Goal: Check status: Check status

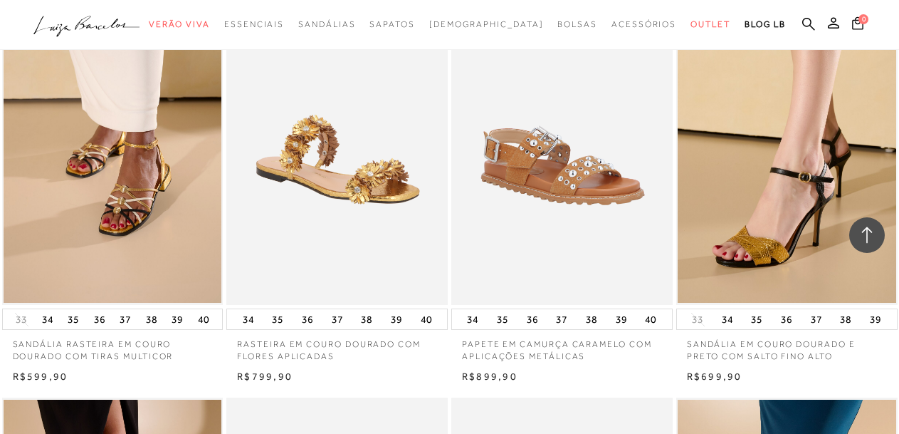
scroll to position [2458, 0]
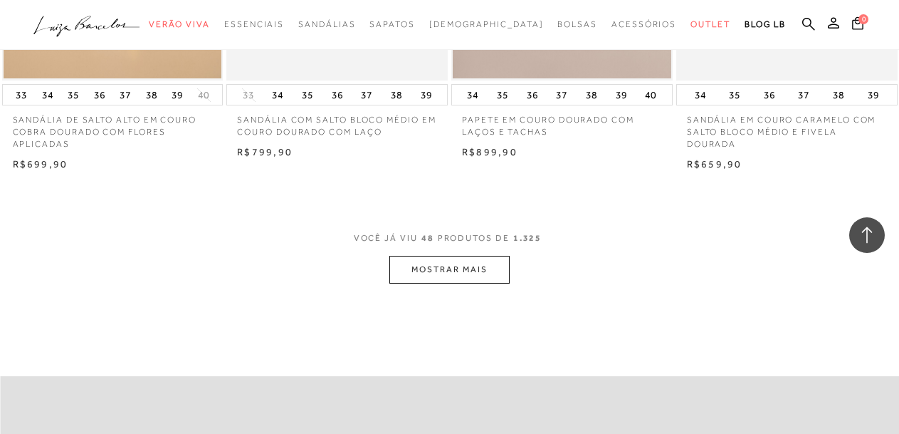
scroll to position [5117, 0]
click at [834, 26] on icon at bounding box center [833, 22] width 11 height 11
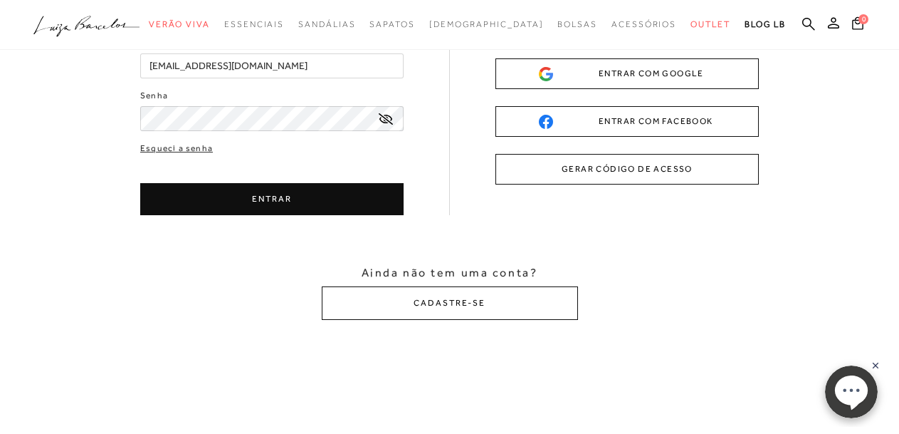
scroll to position [66, 0]
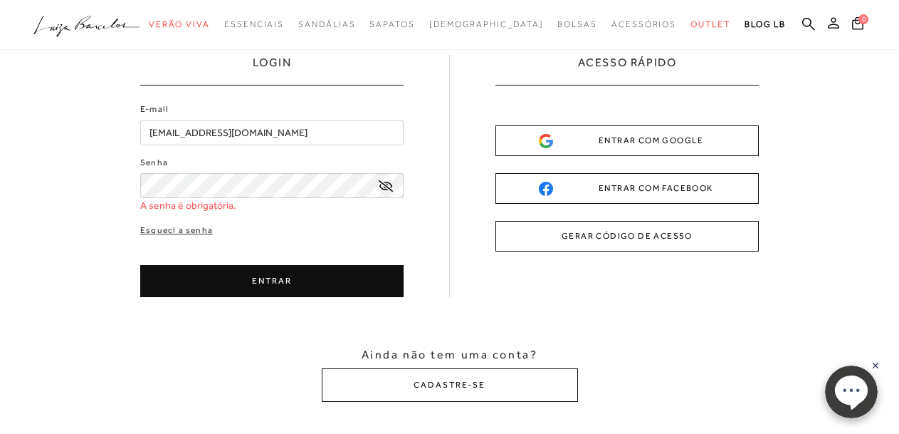
click at [829, 24] on icon at bounding box center [833, 22] width 11 height 11
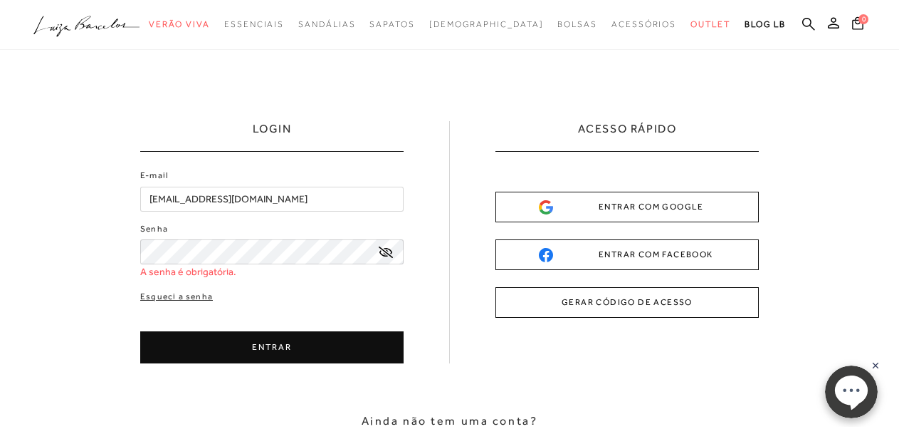
click at [168, 185] on div "E-mail [EMAIL_ADDRESS][DOMAIN_NAME]" at bounding box center [271, 190] width 263 height 42
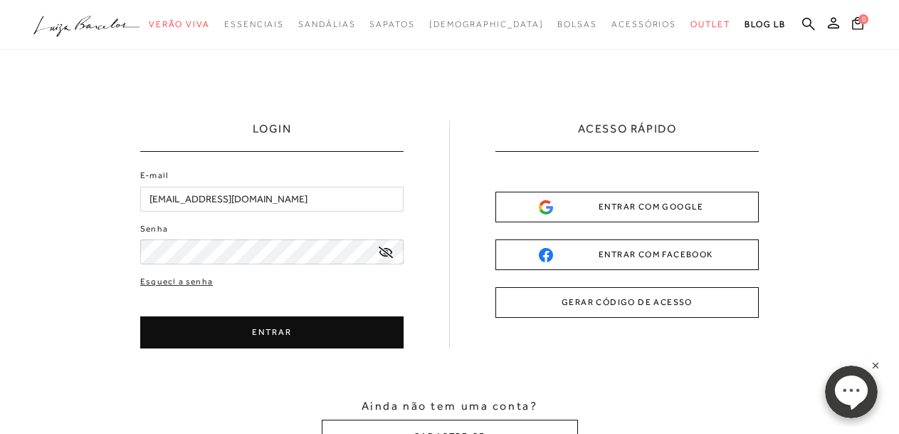
click at [381, 252] on icon at bounding box center [386, 251] width 14 height 11
click at [345, 340] on button "ENTRAR" at bounding box center [271, 332] width 263 height 32
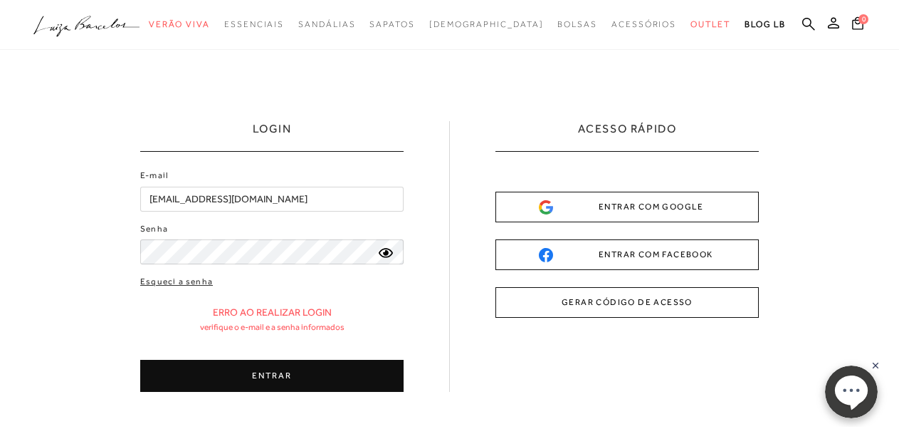
click at [332, 368] on button "ENTRAR" at bounding box center [271, 376] width 263 height 32
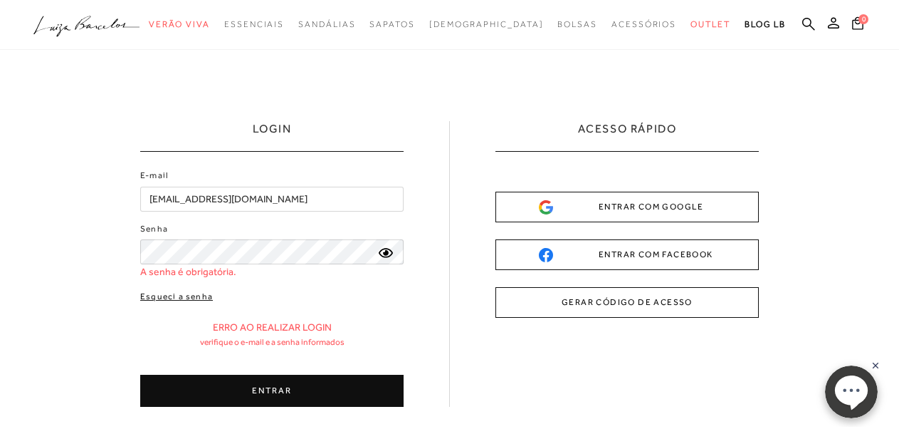
click at [173, 297] on link "Esqueci a senha" at bounding box center [176, 297] width 73 height 14
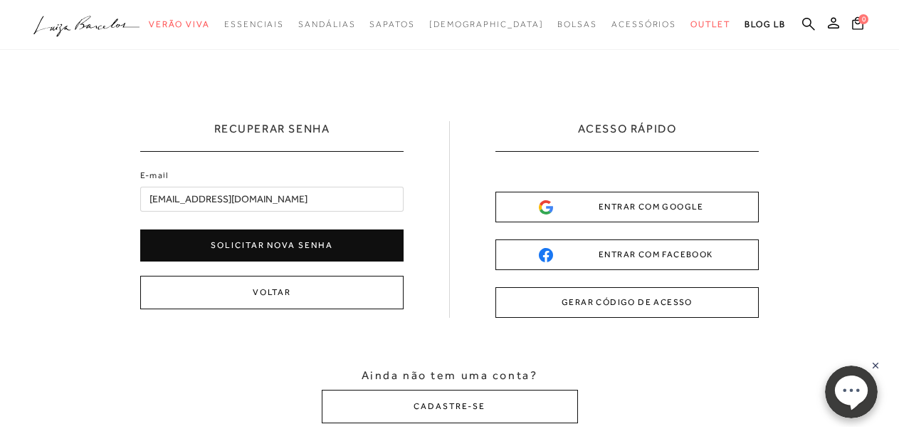
click at [218, 244] on button "Solicitar nova senha" at bounding box center [271, 245] width 263 height 32
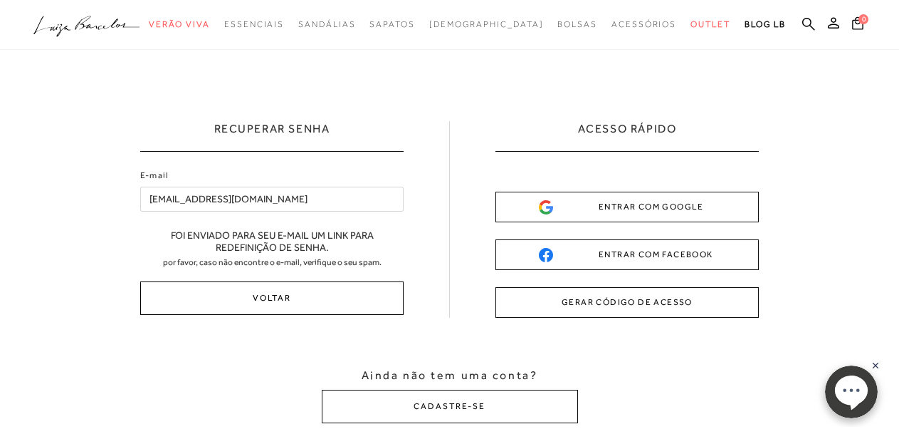
click at [164, 288] on button "Voltar" at bounding box center [271, 297] width 263 height 33
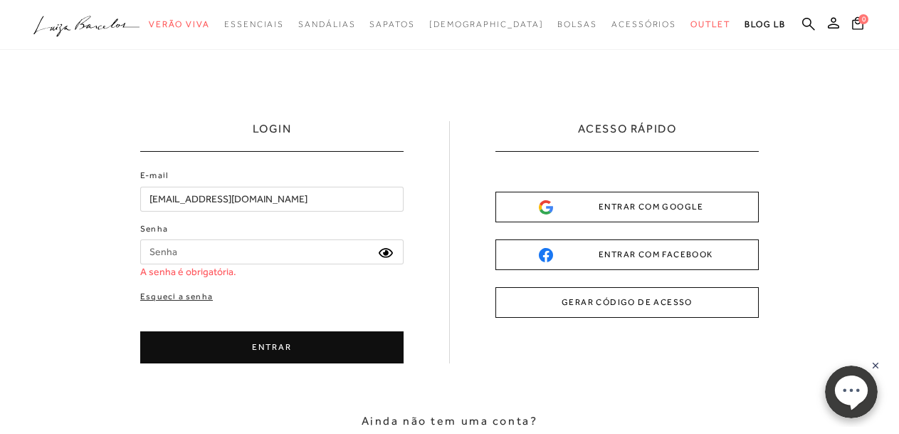
click at [170, 254] on input "Senha" at bounding box center [271, 251] width 263 height 25
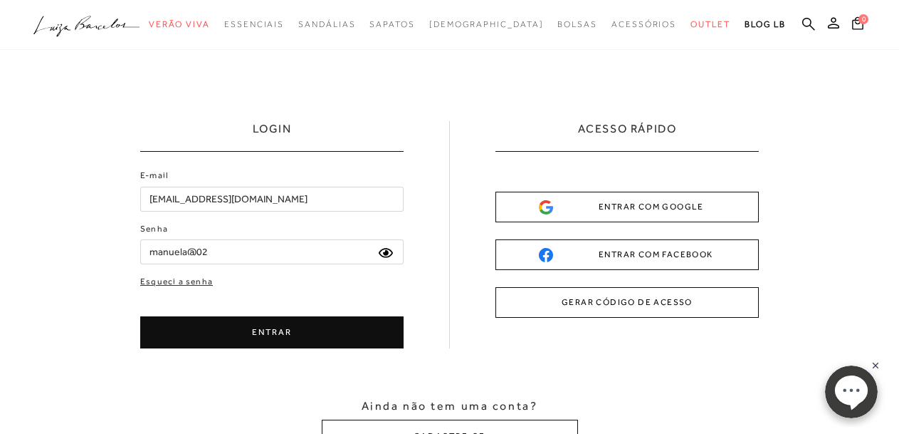
type input "manuela@02"
click at [206, 326] on button "ENTRAR" at bounding box center [271, 332] width 263 height 32
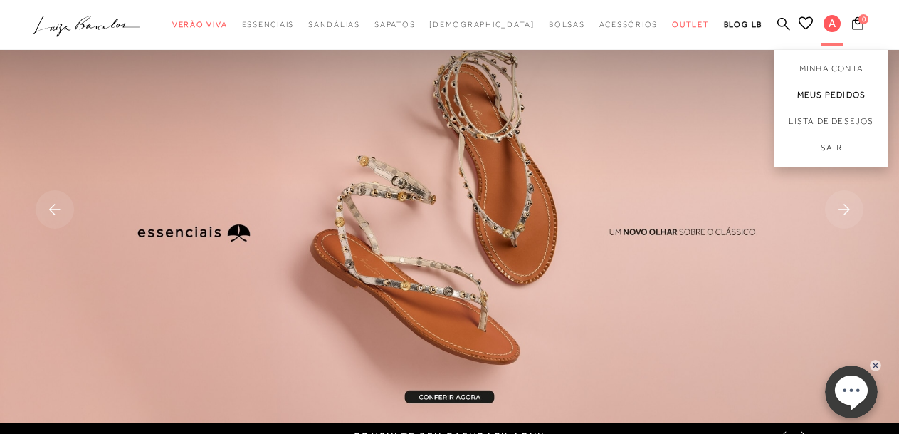
click at [833, 94] on link "Meus Pedidos" at bounding box center [832, 95] width 114 height 26
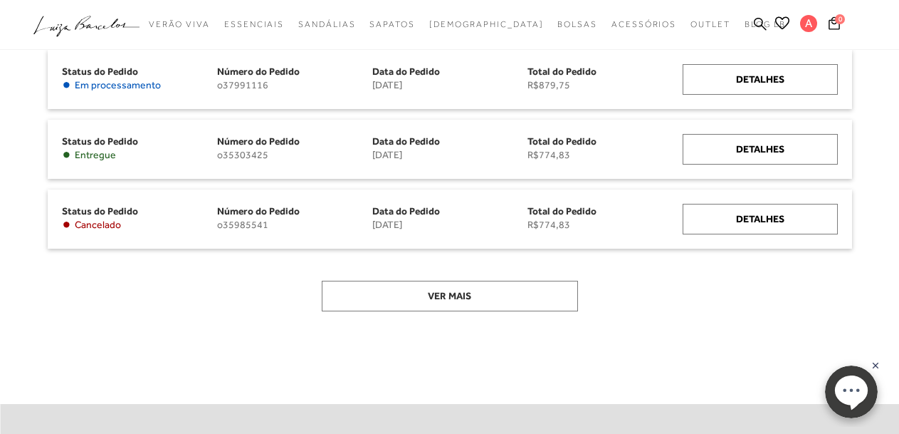
scroll to position [266, 0]
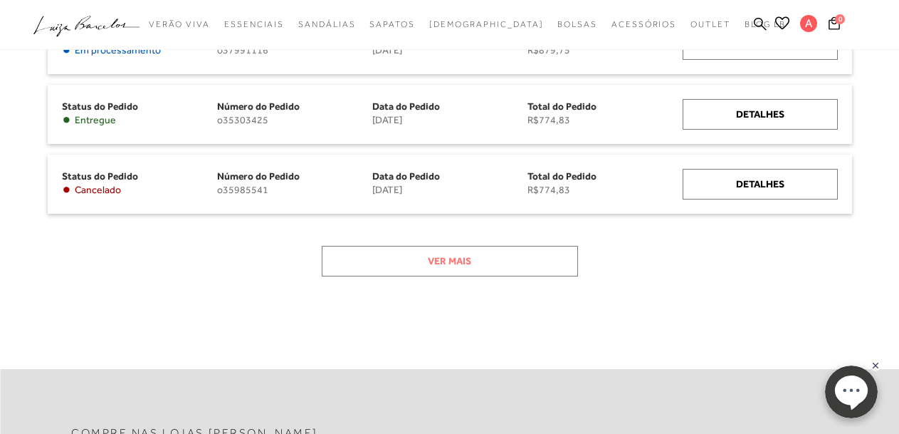
click at [523, 261] on button "Ver mais" at bounding box center [450, 261] width 256 height 31
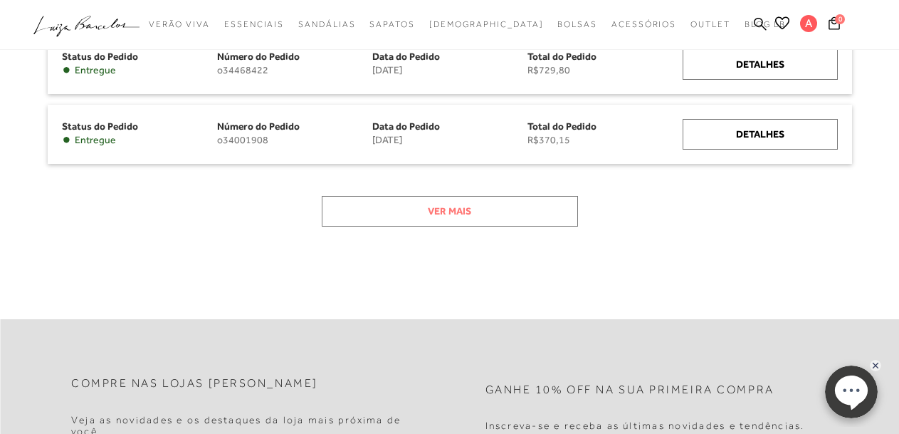
scroll to position [532, 0]
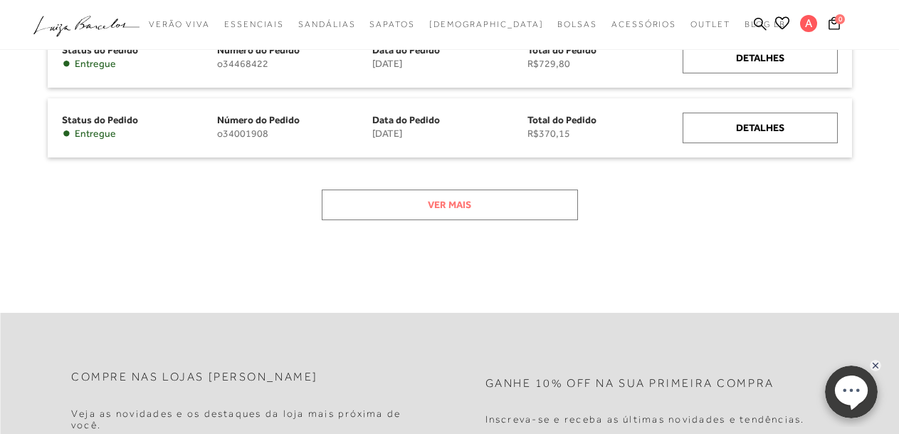
click at [537, 204] on button "Ver mais" at bounding box center [450, 204] width 256 height 31
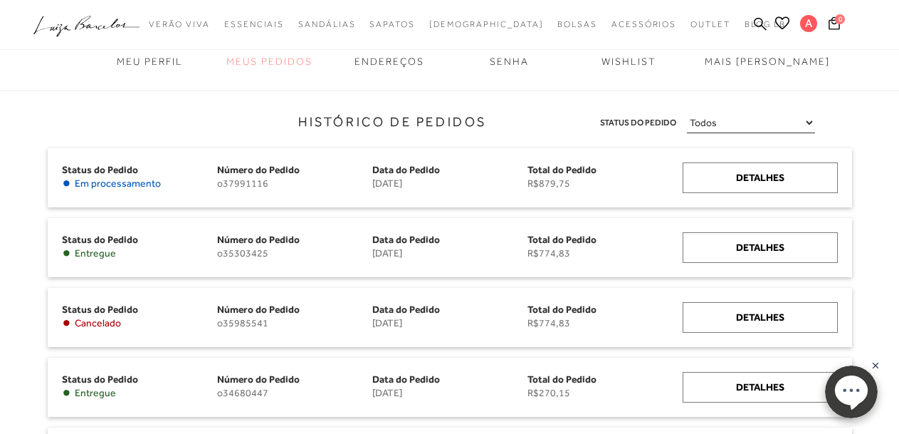
scroll to position [0, 0]
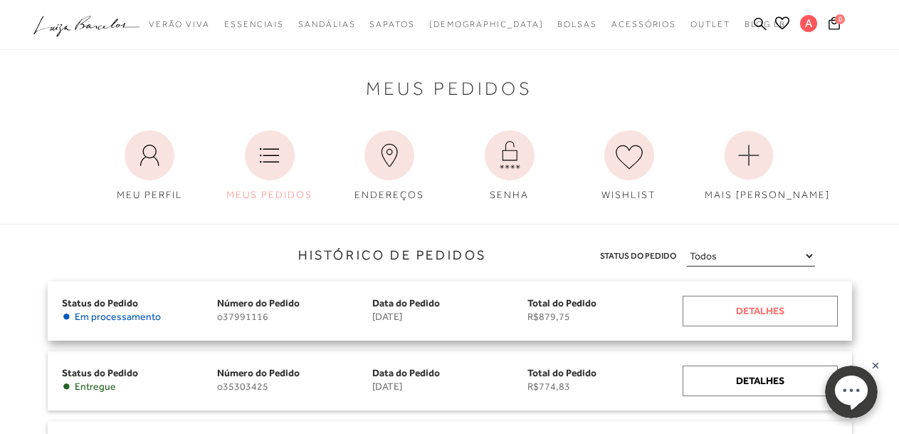
click at [734, 308] on div "Detalhes" at bounding box center [760, 310] width 155 height 31
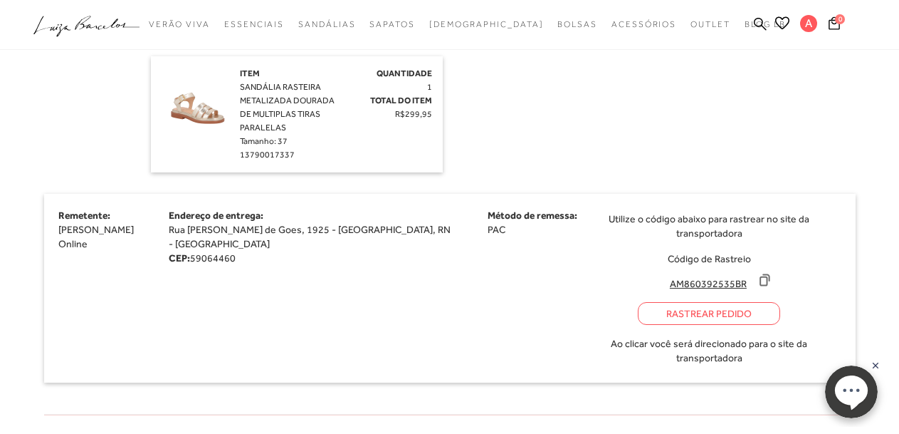
scroll to position [1329, 0]
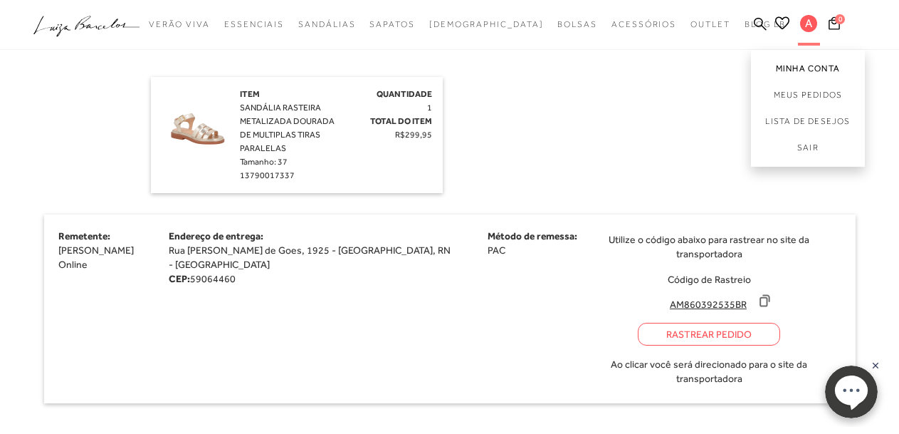
click at [798, 68] on link "Minha Conta" at bounding box center [808, 66] width 114 height 32
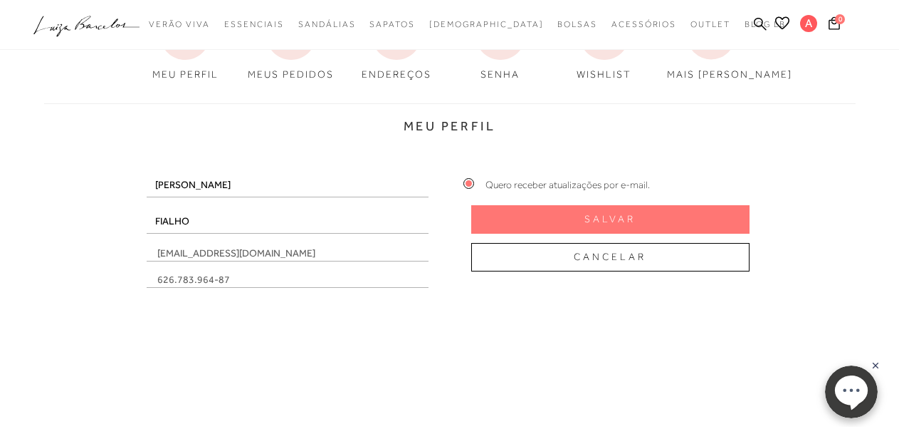
scroll to position [679, 0]
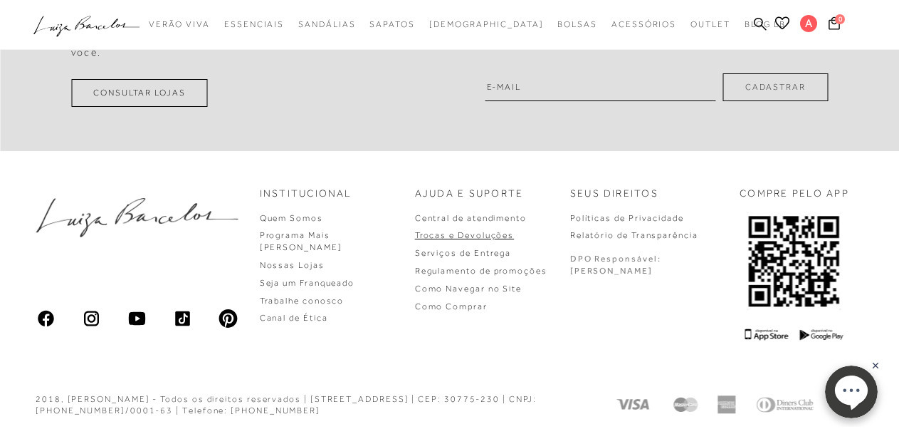
click at [514, 237] on link "Trocas e Devoluções" at bounding box center [464, 235] width 99 height 10
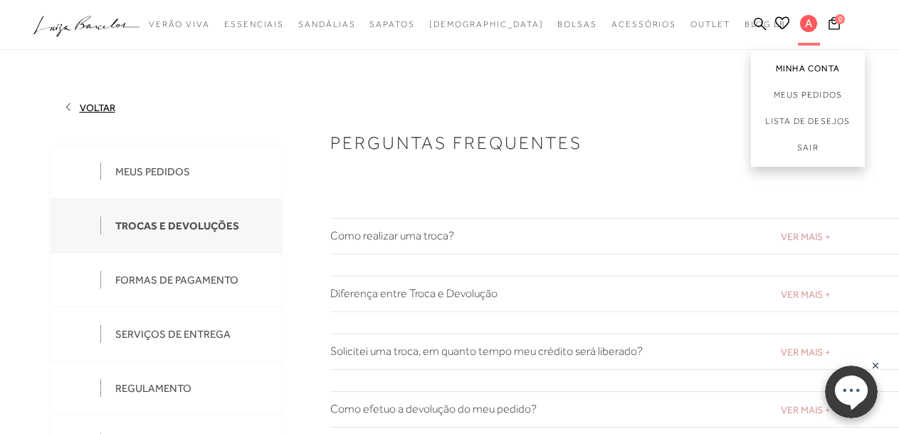
click at [800, 68] on link "Minha Conta" at bounding box center [808, 66] width 114 height 32
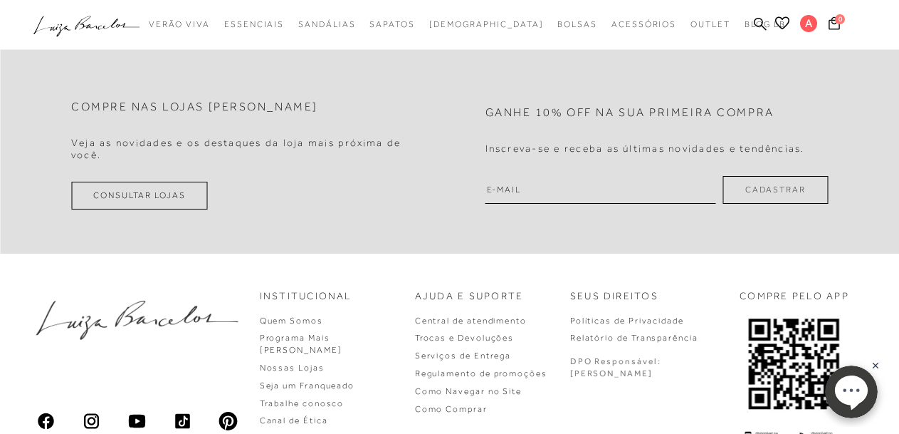
scroll to position [598, 0]
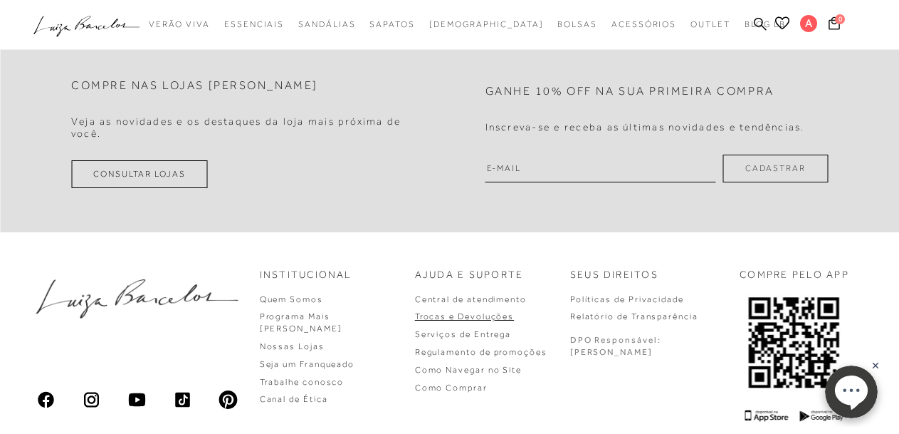
click at [514, 318] on link "Trocas e Devoluções" at bounding box center [464, 316] width 99 height 10
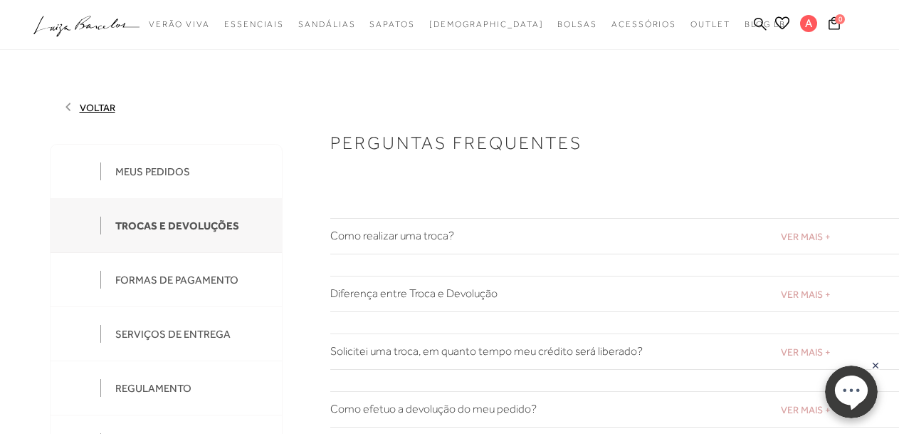
click at [187, 231] on div "TROCAS E DEVOLUÇÕES" at bounding box center [177, 225] width 124 height 13
click at [158, 167] on div "MEUS PEDIDOS" at bounding box center [152, 171] width 75 height 13
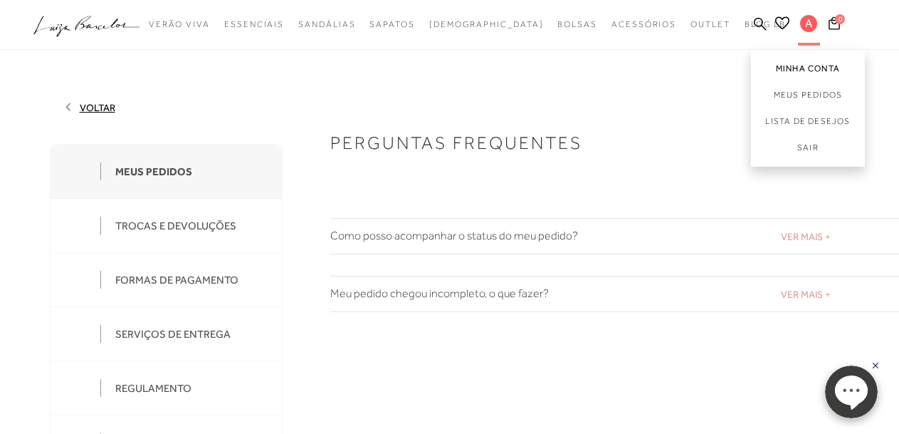
click at [813, 67] on link "Minha Conta" at bounding box center [808, 66] width 114 height 32
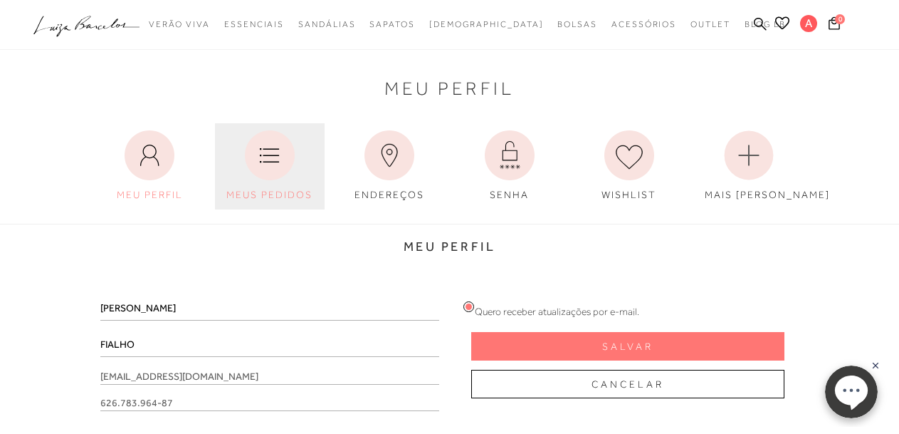
click at [266, 164] on icon at bounding box center [270, 155] width 50 height 50
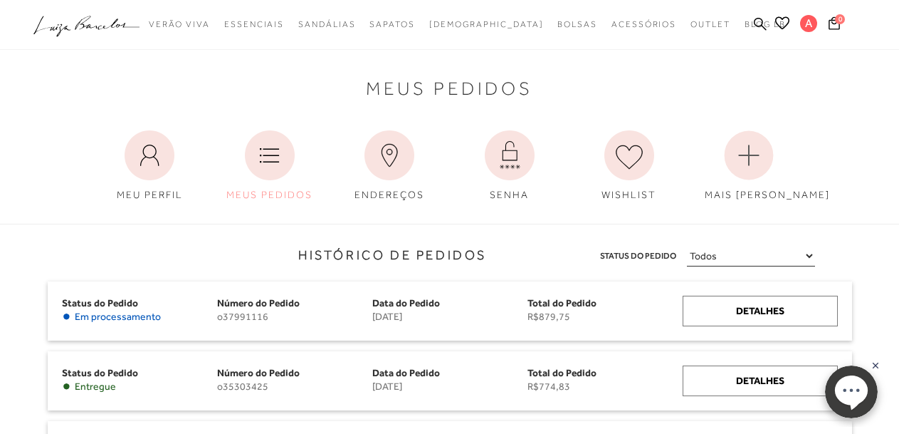
click at [808, 255] on select "Todos Aguardando Pagamento Em Processamento Entregue Cancelado" at bounding box center [751, 256] width 128 height 21
click at [807, 258] on select "Todos Aguardando Pagamento Em Processamento Entregue Cancelado" at bounding box center [751, 256] width 128 height 21
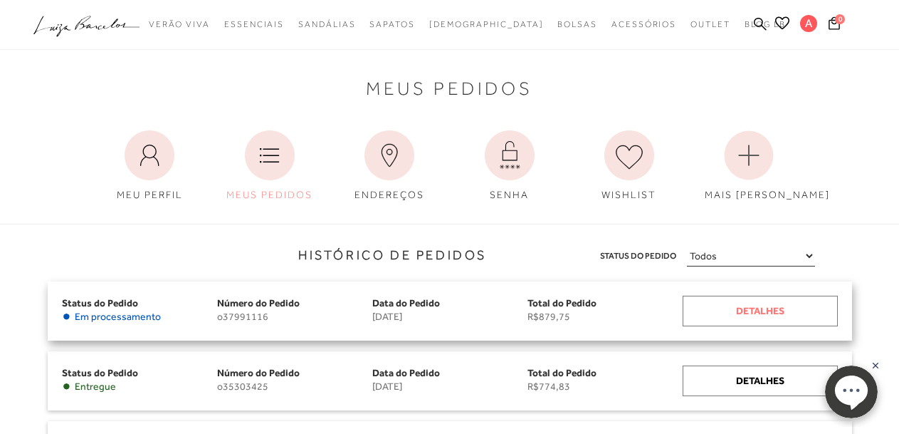
click at [739, 313] on div "Detalhes" at bounding box center [760, 310] width 155 height 31
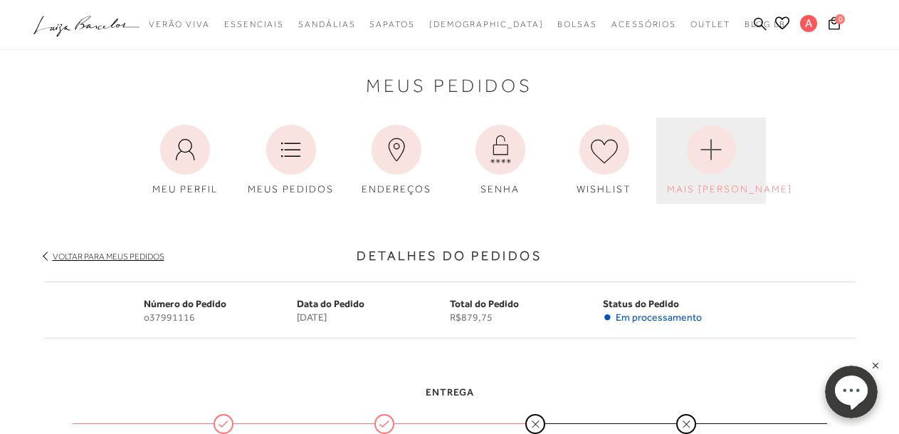
click at [706, 150] on circle at bounding box center [710, 149] width 49 height 49
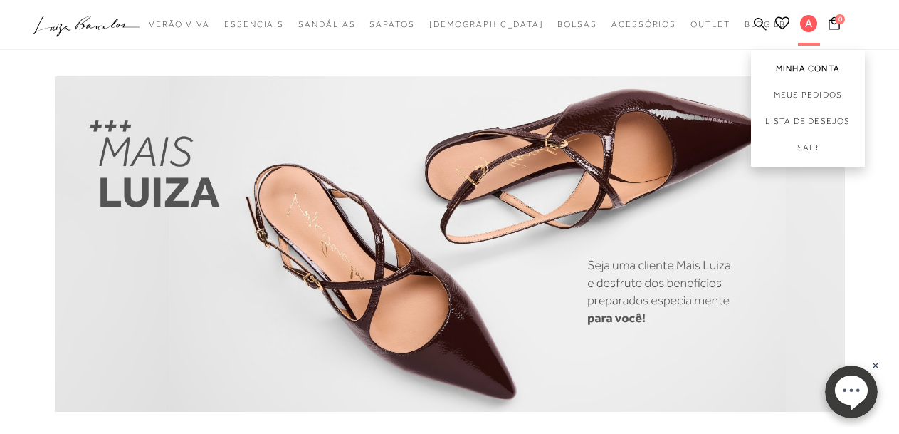
click at [798, 68] on link "Minha Conta" at bounding box center [808, 66] width 114 height 32
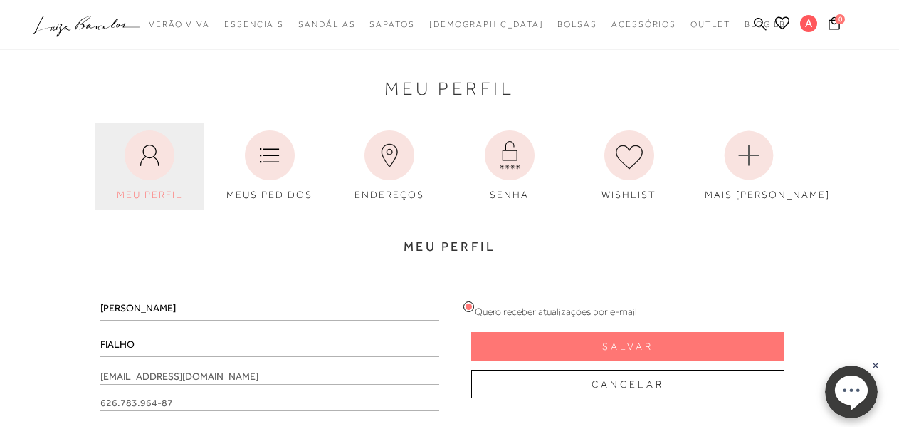
click at [148, 164] on icon at bounding box center [150, 155] width 50 height 50
click at [148, 165] on icon at bounding box center [150, 155] width 50 height 50
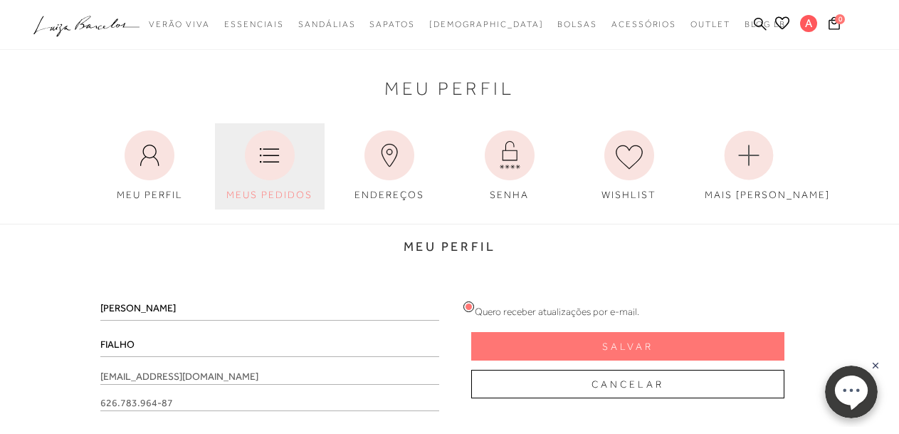
click at [262, 159] on icon at bounding box center [270, 155] width 50 height 50
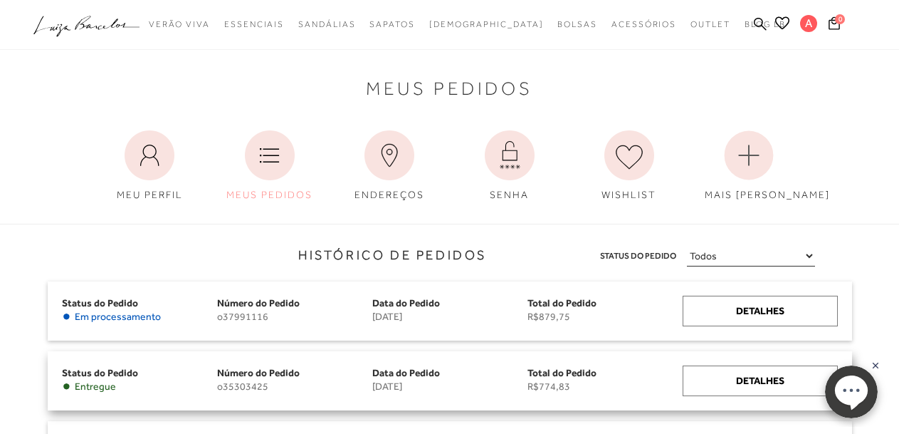
click at [284, 379] on div "Número do Pedido o35303425" at bounding box center [294, 378] width 155 height 27
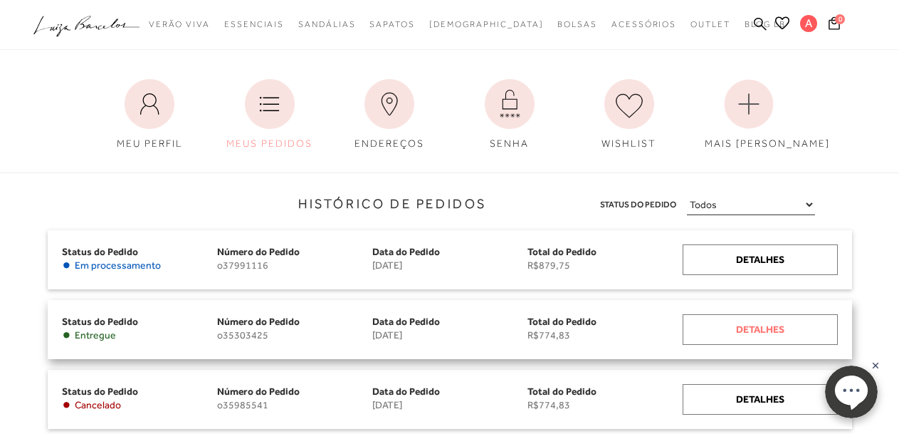
scroll to position [66, 0]
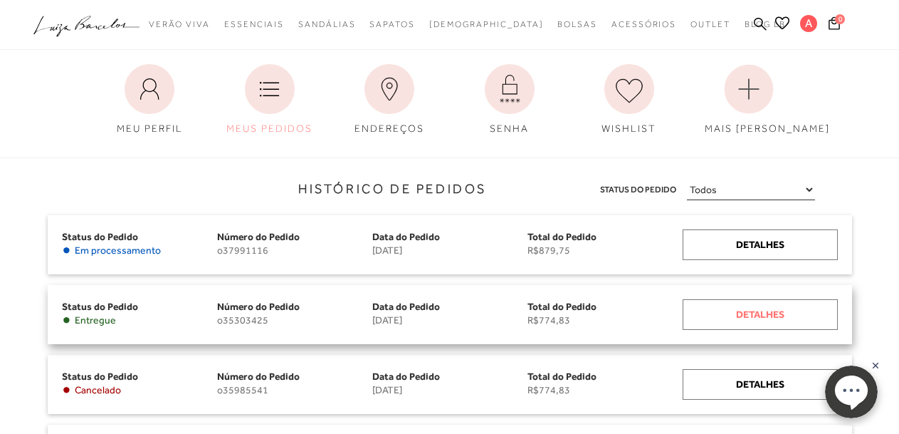
click at [748, 320] on div "Detalhes" at bounding box center [760, 314] width 155 height 31
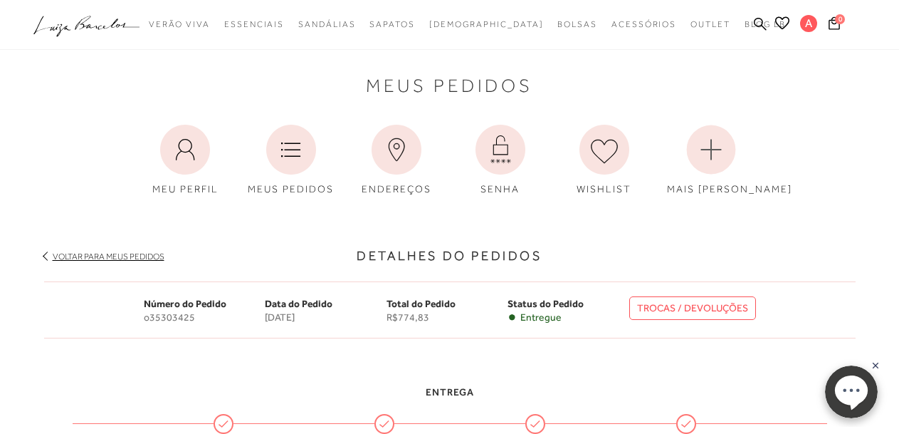
scroll to position [67, 0]
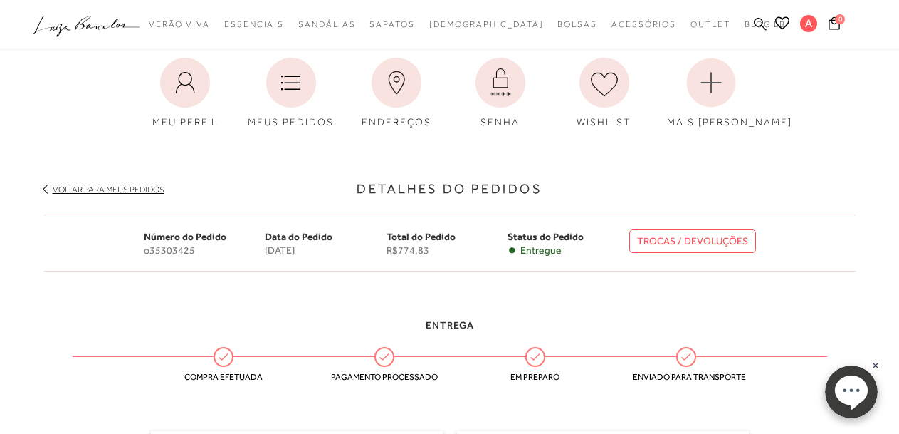
click at [727, 242] on link "TROCAS / DEVOLUÇÕES" at bounding box center [692, 240] width 127 height 23
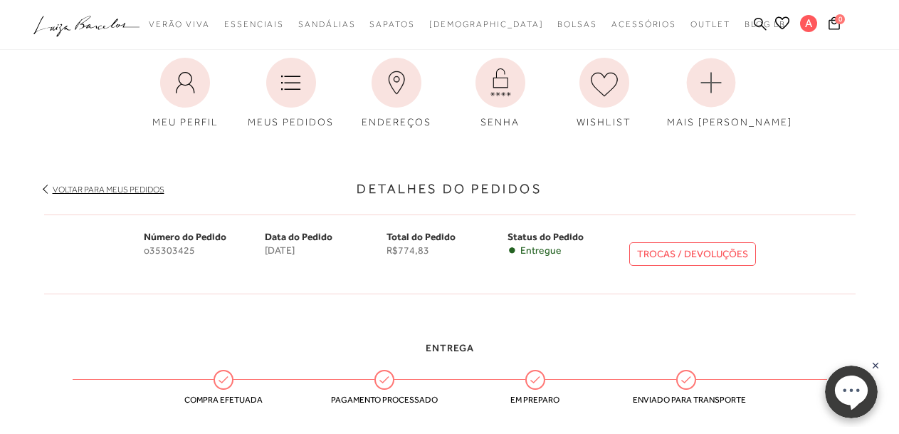
click at [127, 189] on link "Voltar para meus pedidos" at bounding box center [109, 189] width 112 height 10
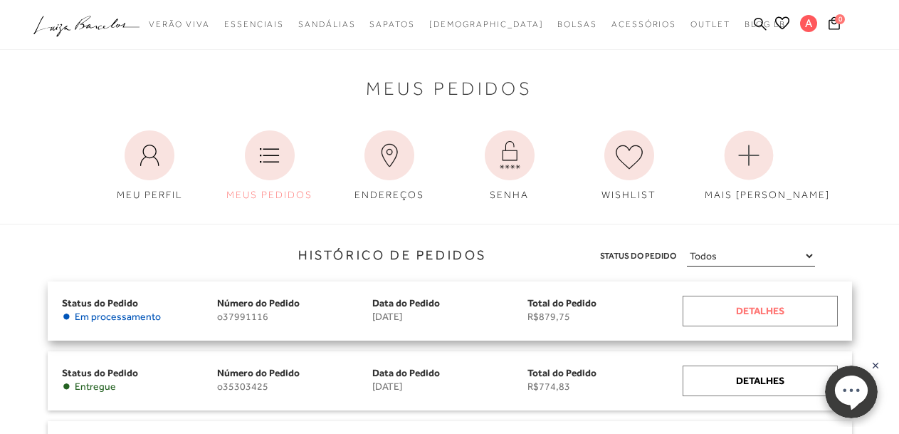
click at [707, 310] on div "Detalhes" at bounding box center [760, 310] width 155 height 31
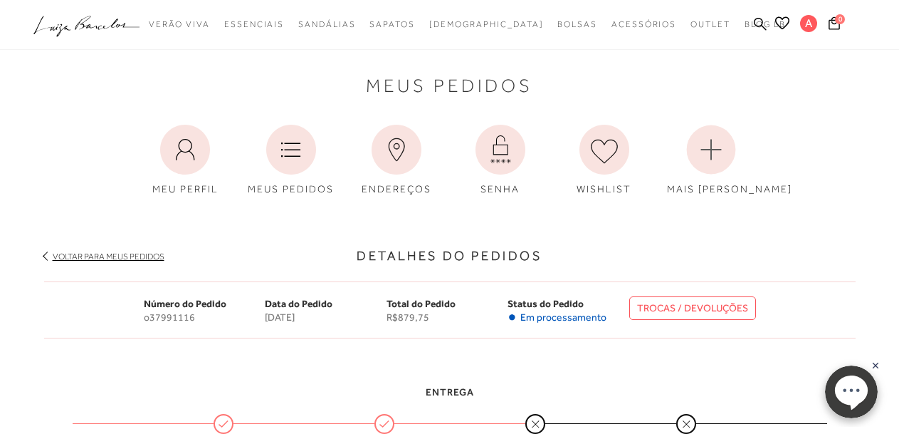
click at [707, 310] on link "TROCAS / DEVOLUÇÕES" at bounding box center [692, 307] width 127 height 23
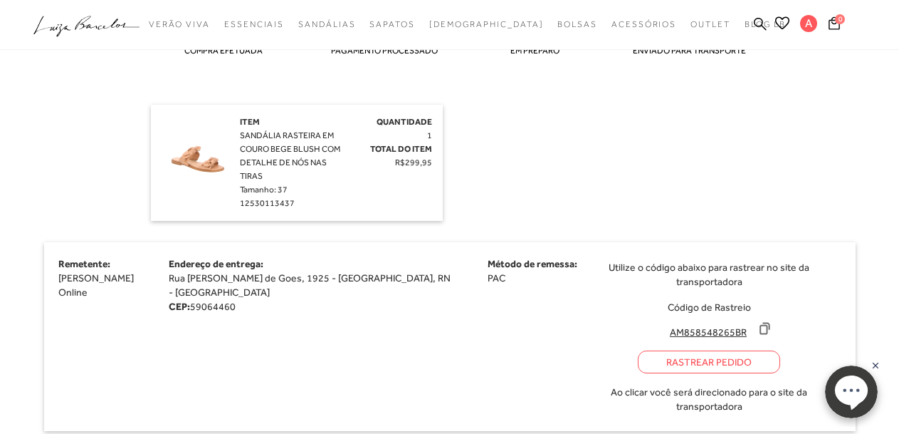
scroll to position [797, 0]
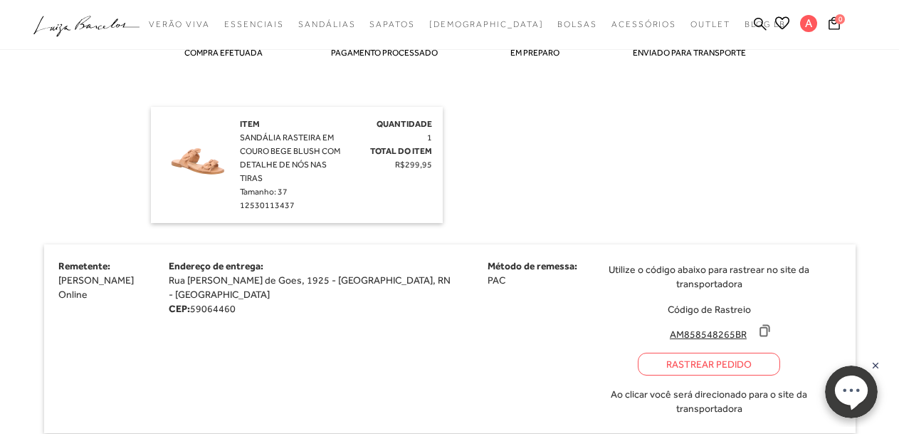
click at [249, 208] on span "12530113437" at bounding box center [267, 205] width 55 height 10
click at [209, 166] on img at bounding box center [197, 152] width 71 height 71
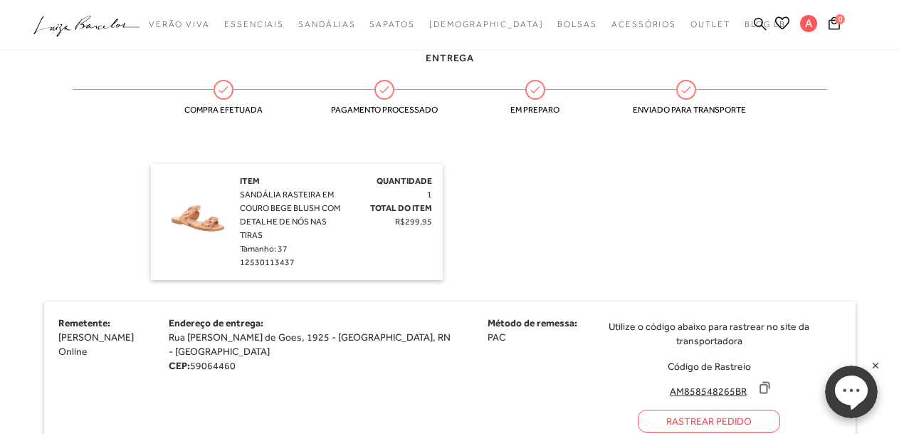
scroll to position [731, 0]
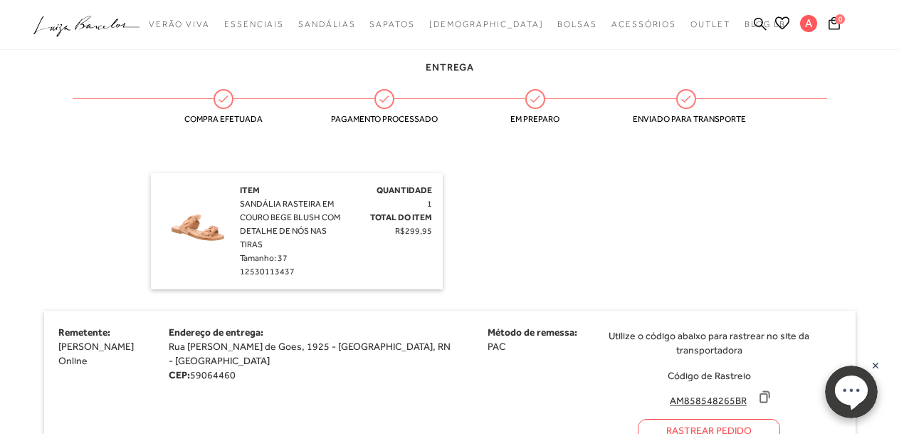
click at [204, 236] on img at bounding box center [197, 219] width 71 height 71
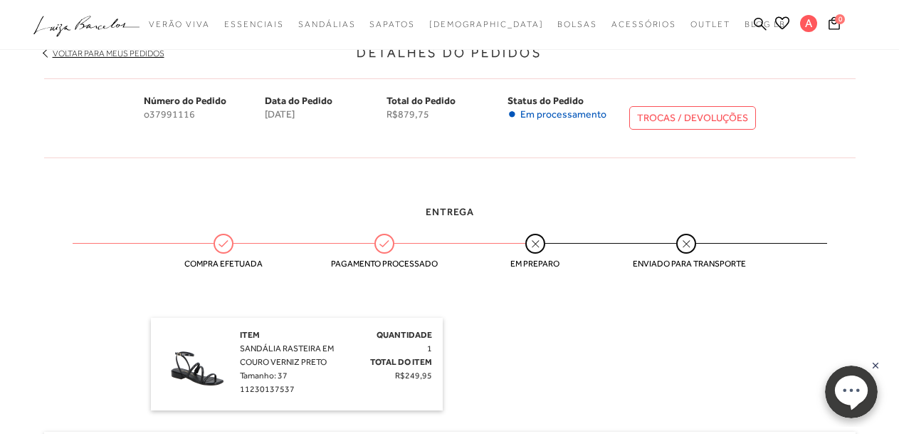
scroll to position [199, 0]
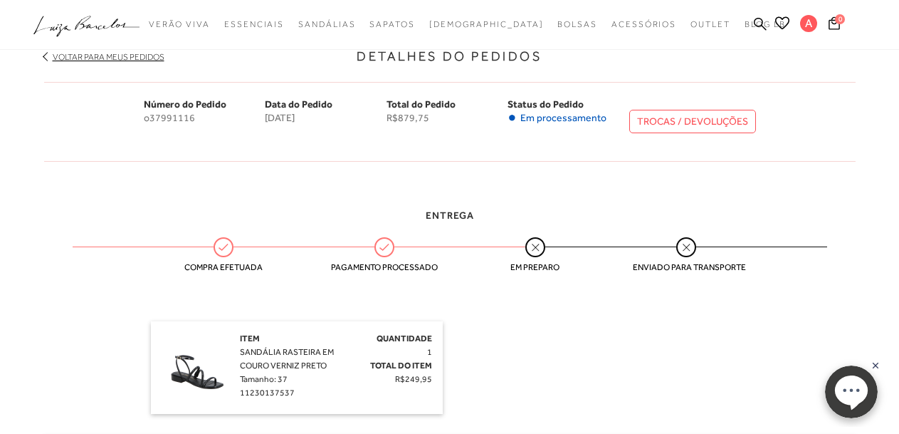
click at [650, 123] on link "TROCAS / DEVOLUÇÕES" at bounding box center [692, 121] width 127 height 23
click at [669, 124] on link "TROCAS / DEVOLUÇÕES" at bounding box center [692, 121] width 127 height 23
click at [650, 119] on link "TROCAS / DEVOLUÇÕES" at bounding box center [692, 121] width 127 height 23
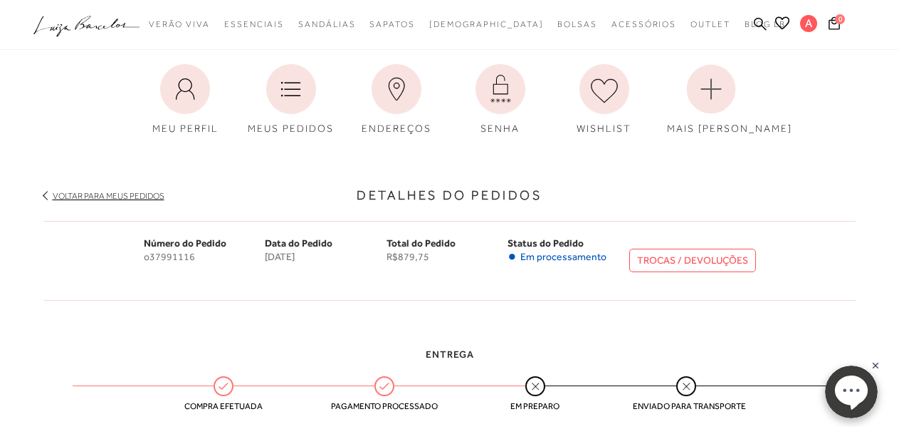
scroll to position [0, 0]
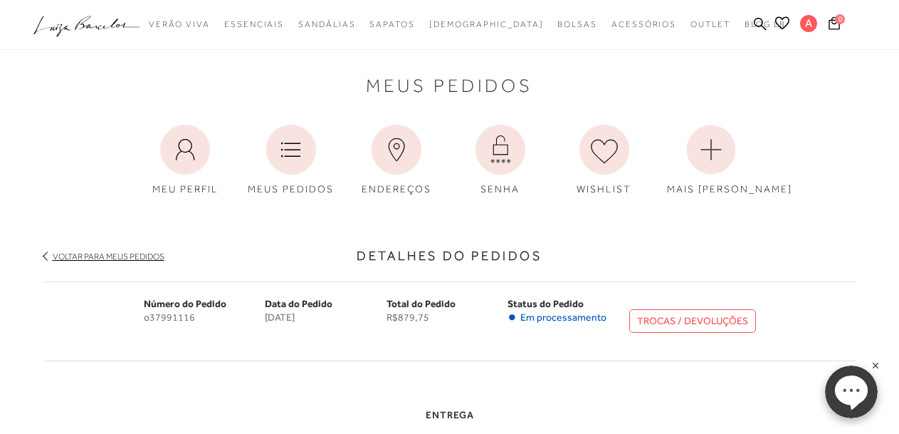
click at [650, 319] on link "TROCAS / DEVOLUÇÕES" at bounding box center [692, 320] width 127 height 23
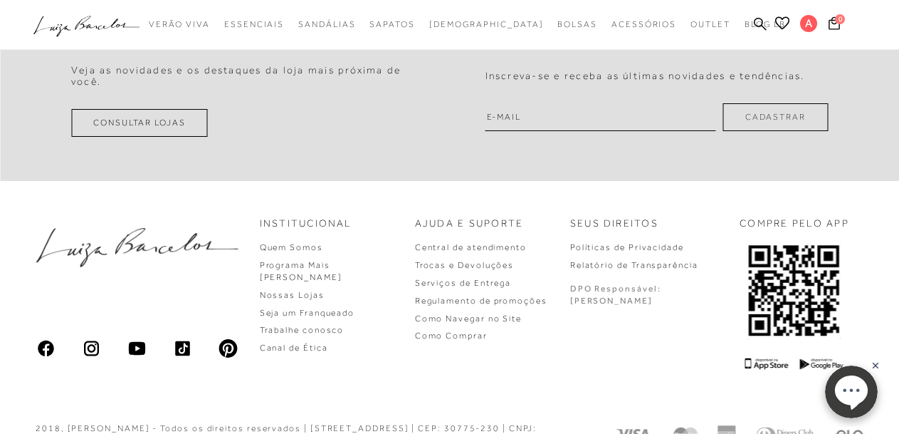
scroll to position [2152, 0]
